Goal: Information Seeking & Learning: Learn about a topic

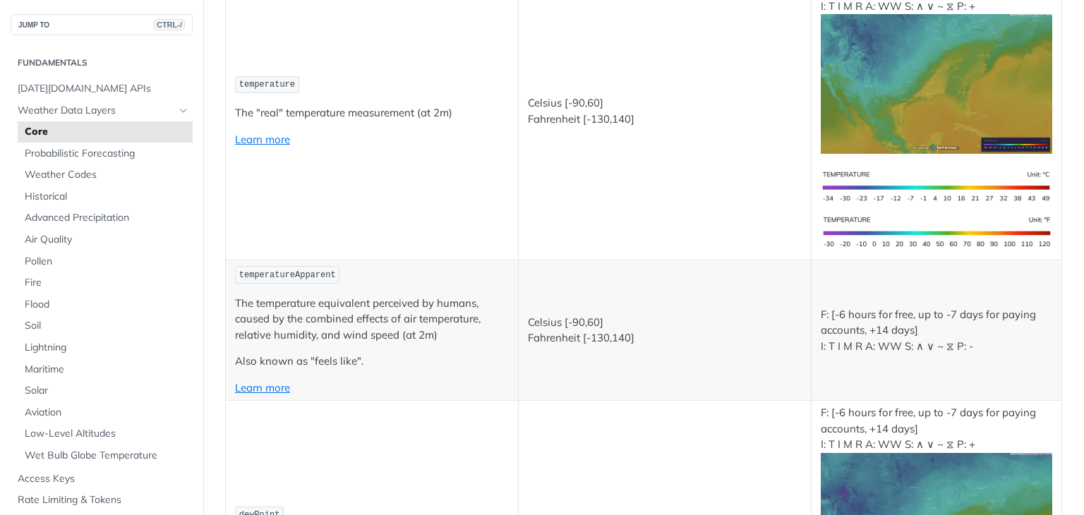
scroll to position [317, 0]
click at [116, 87] on span "[DATE][DOMAIN_NAME] APIs" at bounding box center [103, 89] width 171 height 14
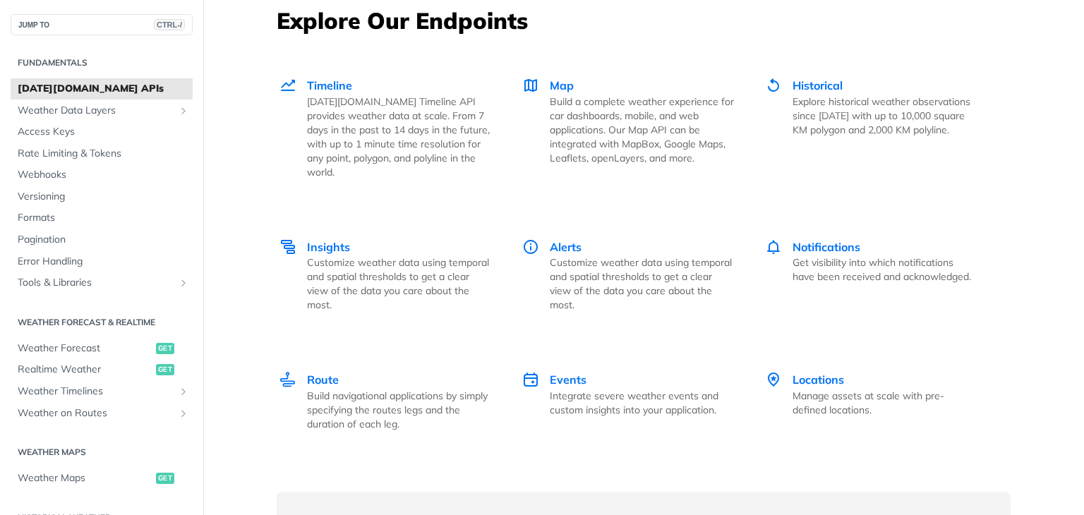
scroll to position [1891, 0]
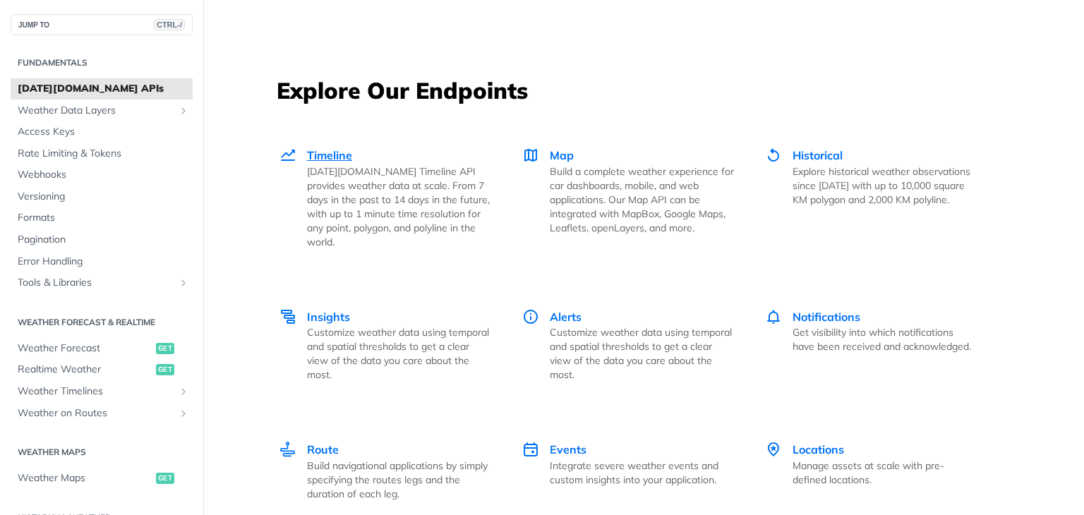
click at [417, 159] on div "Timeline Tomorrow.io Timeline API provides weather data at scale. From 7 days i…" at bounding box center [399, 198] width 184 height 102
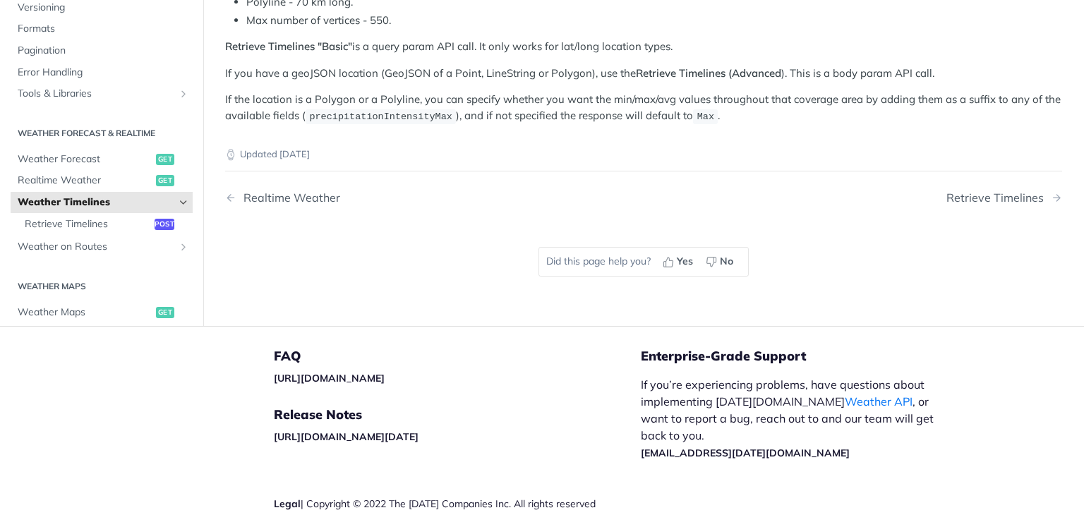
scroll to position [303, 0]
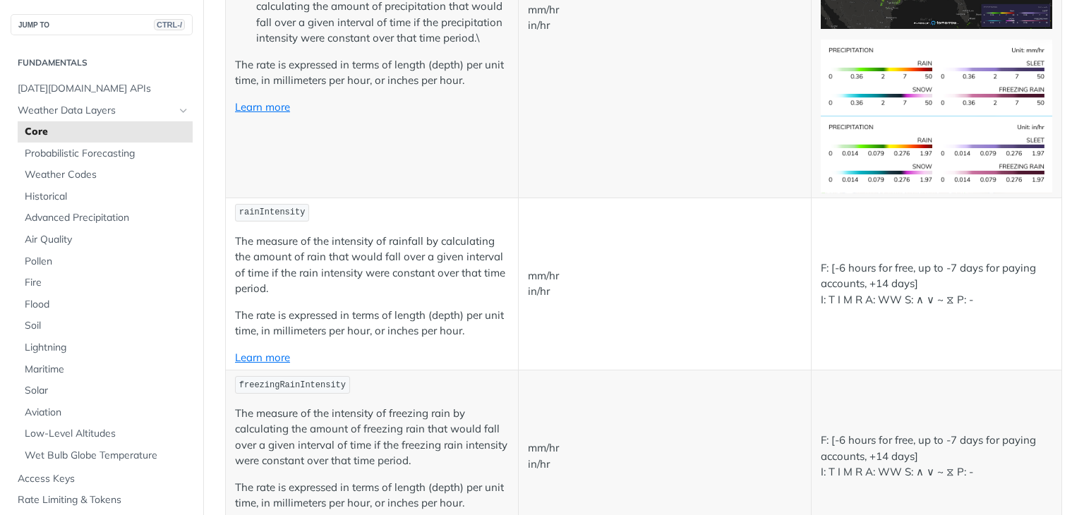
scroll to position [2701, 0]
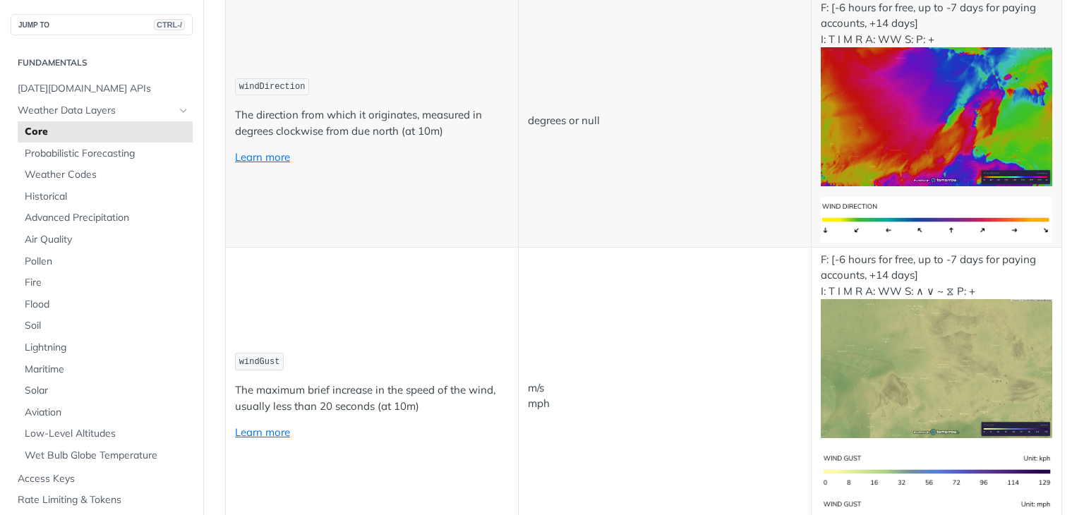
scroll to position [1598, 0]
